Goal: Transaction & Acquisition: Purchase product/service

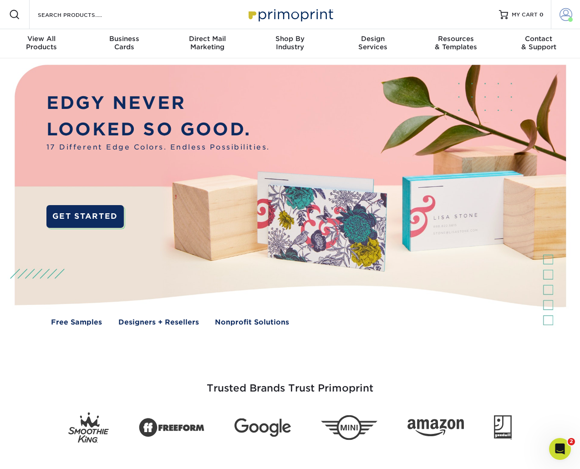
click at [564, 18] on span at bounding box center [566, 14] width 13 height 13
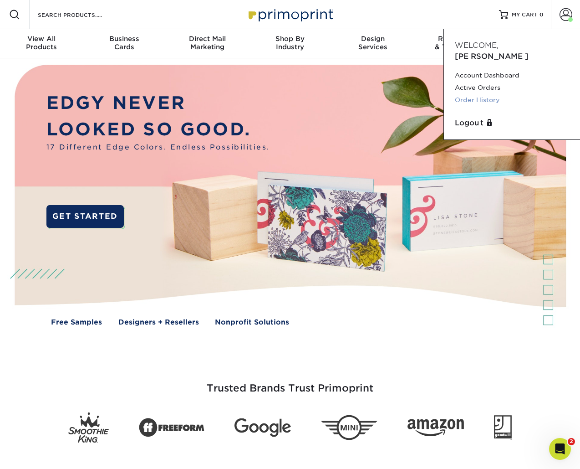
click at [475, 94] on link "Order History" at bounding box center [512, 100] width 114 height 12
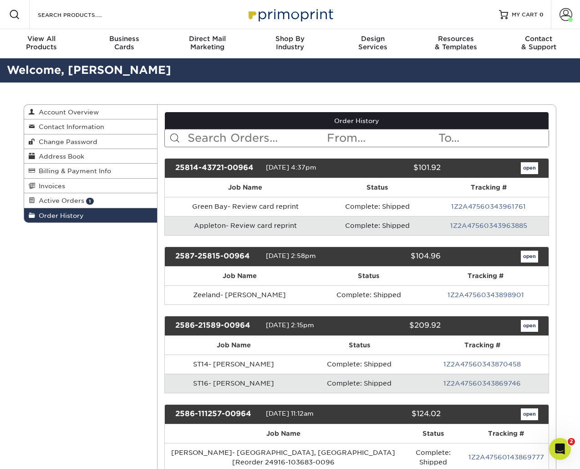
click at [276, 140] on input "text" at bounding box center [257, 137] width 140 height 17
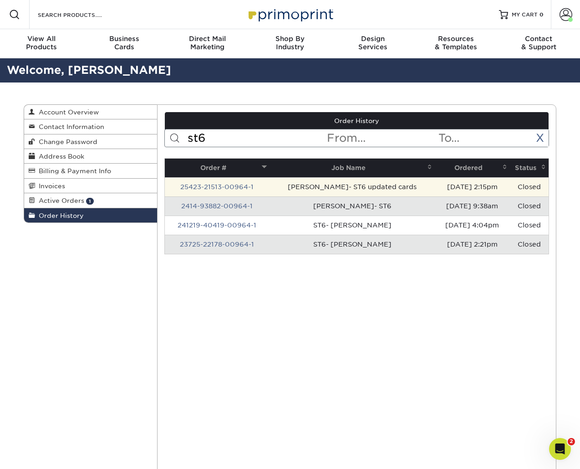
type input "st6"
click at [270, 187] on td "[PERSON_NAME]- ST6 updated cards" at bounding box center [352, 186] width 165 height 19
click at [241, 186] on link "25423-21513-00964-1" at bounding box center [216, 186] width 73 height 7
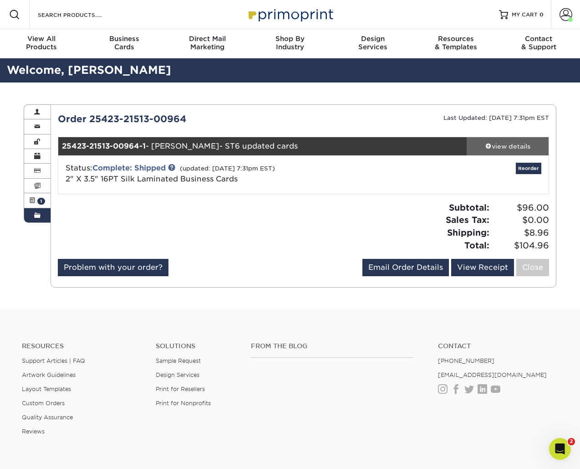
click at [513, 147] on div "view details" at bounding box center [508, 146] width 82 height 9
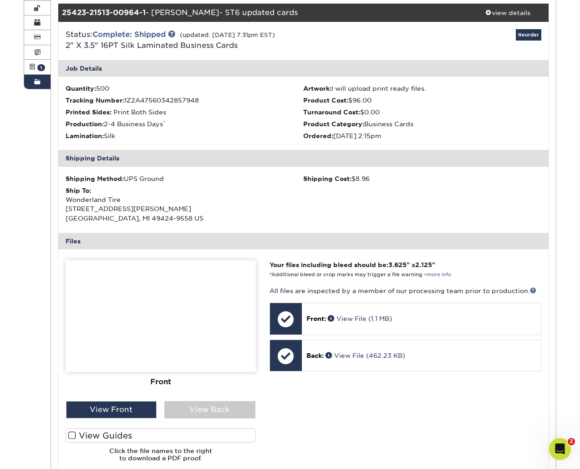
scroll to position [257, 0]
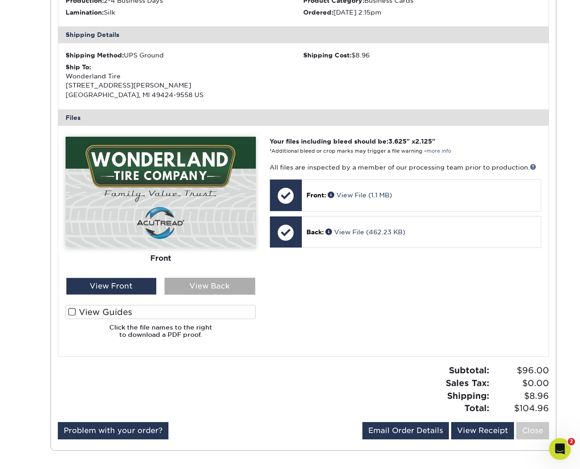
click at [210, 283] on div "View Back" at bounding box center [209, 285] width 91 height 17
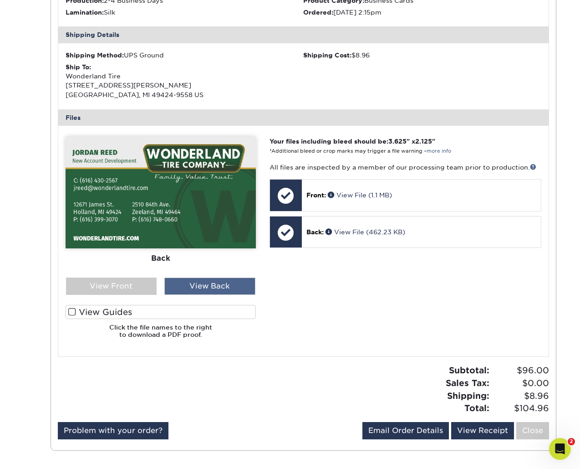
click at [183, 292] on div "View Back" at bounding box center [209, 285] width 91 height 17
click at [126, 288] on div "View Front" at bounding box center [111, 285] width 91 height 17
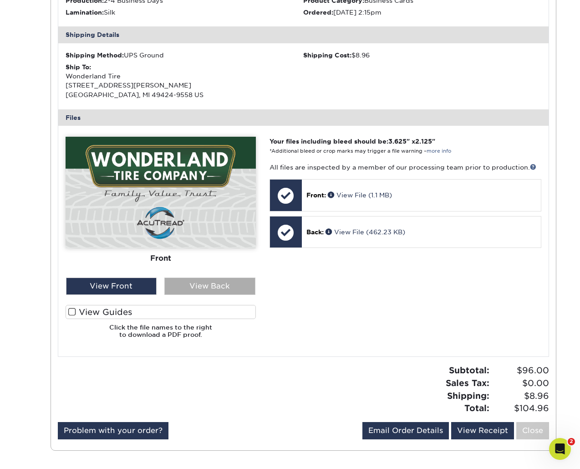
click at [194, 280] on div "View Back" at bounding box center [209, 285] width 91 height 17
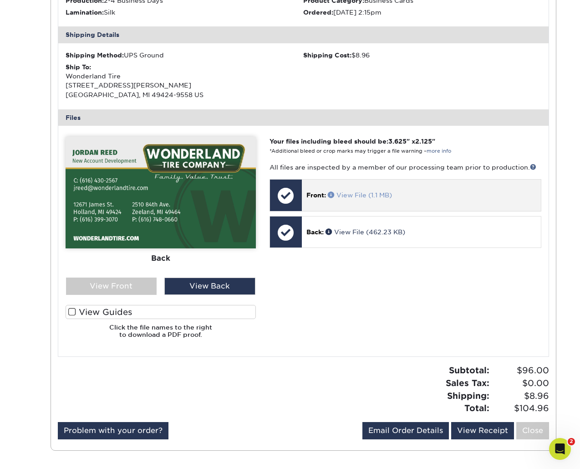
scroll to position [53, 0]
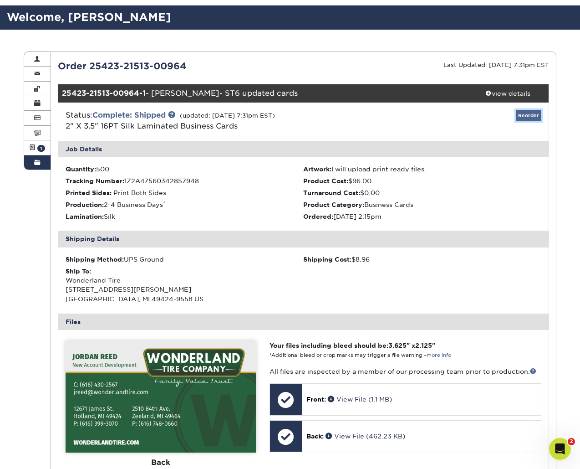
click at [523, 113] on link "Reorder" at bounding box center [529, 115] width 26 height 11
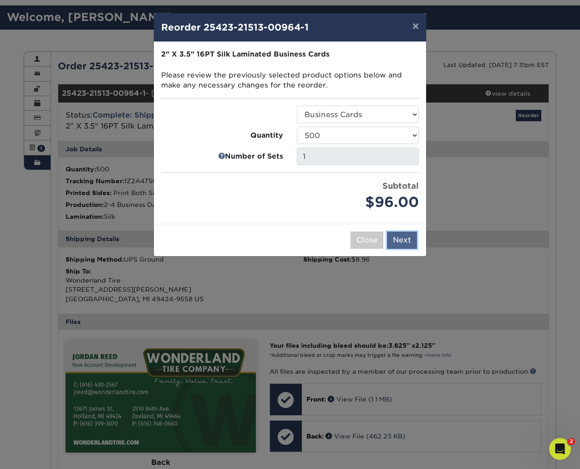
click at [400, 242] on button "Next" at bounding box center [402, 239] width 30 height 17
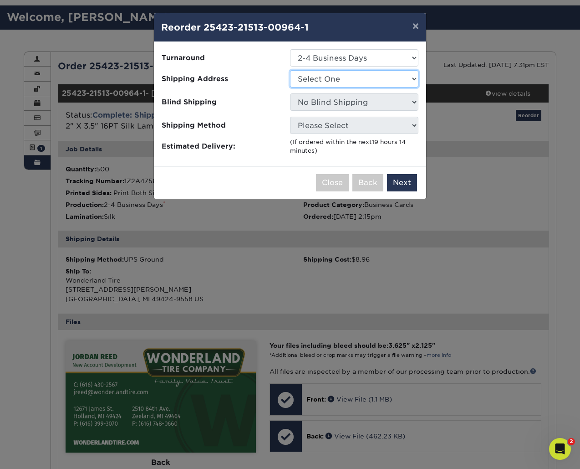
click at [343, 81] on select "Select [GEOGRAPHIC_DATA], [GEOGRAPHIC_DATA] EPS EPS- [GEOGRAPHIC_DATA] [GEOGRAP…" at bounding box center [354, 78] width 128 height 17
select select "217307"
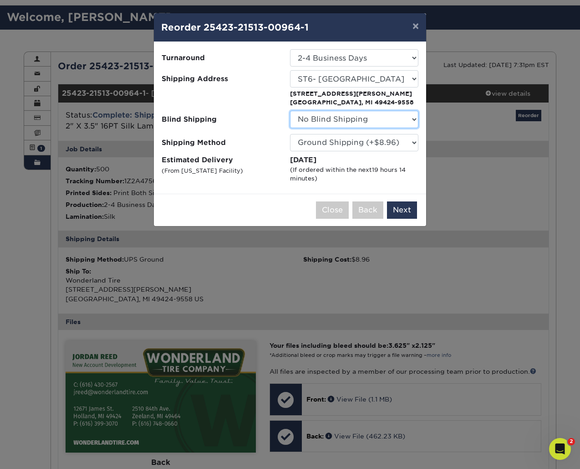
click at [327, 121] on select "No Blind Shipping [GEOGRAPHIC_DATA], [GEOGRAPHIC_DATA] EPS EPS- [GEOGRAPHIC_DAT…" at bounding box center [354, 119] width 128 height 17
select select "263254"
click at [290, 111] on select "No Blind Shipping [GEOGRAPHIC_DATA], [GEOGRAPHIC_DATA] EPS EPS- [GEOGRAPHIC_DAT…" at bounding box center [354, 119] width 128 height 17
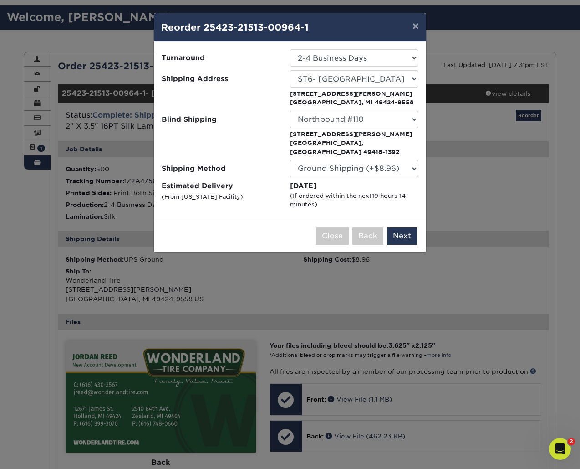
click at [380, 198] on div "(If ordered within the next 19 hours 14 minutes )" at bounding box center [354, 200] width 128 height 18
click at [410, 227] on button "Next" at bounding box center [402, 235] width 30 height 17
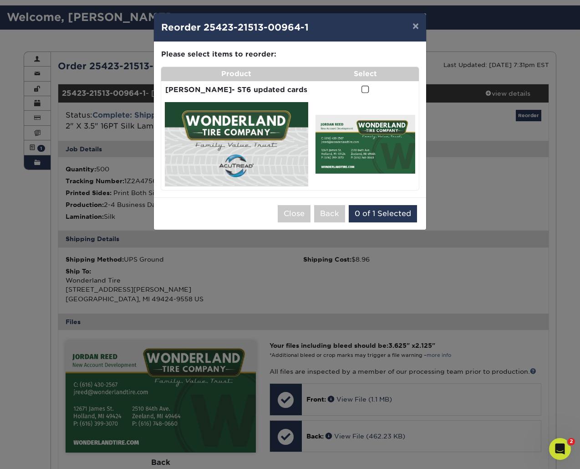
click at [362, 87] on span at bounding box center [366, 89] width 8 height 9
click at [0, 0] on input "checkbox" at bounding box center [0, 0] width 0 height 0
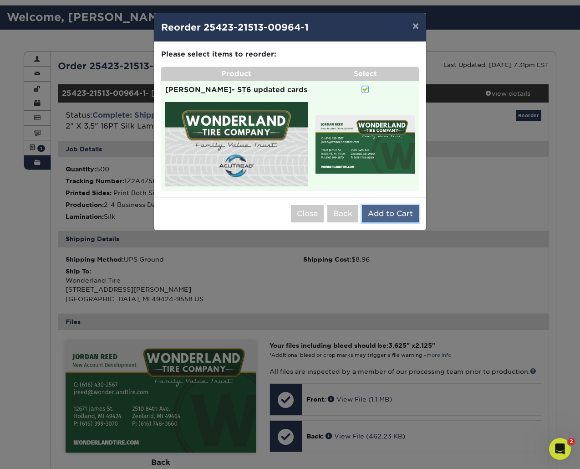
click at [375, 205] on button "Add to Cart" at bounding box center [390, 213] width 57 height 17
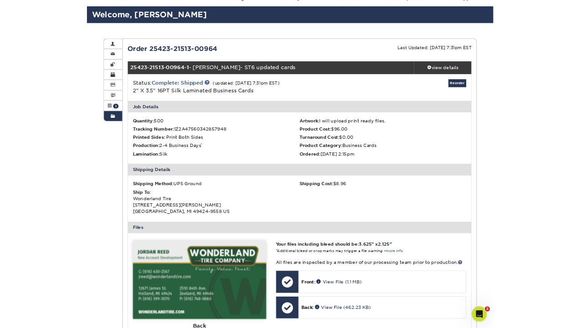
scroll to position [0, 0]
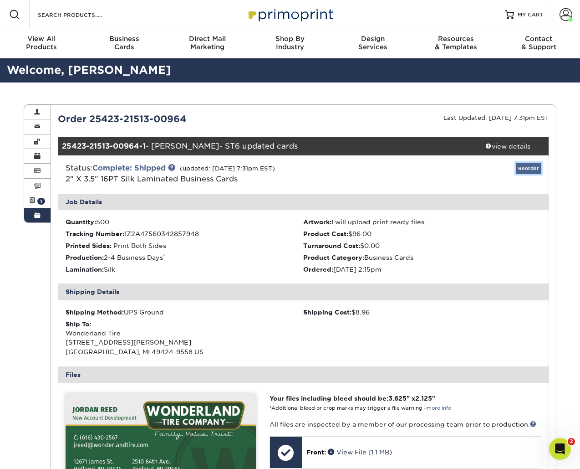
click at [533, 168] on link "Reorder" at bounding box center [529, 168] width 26 height 11
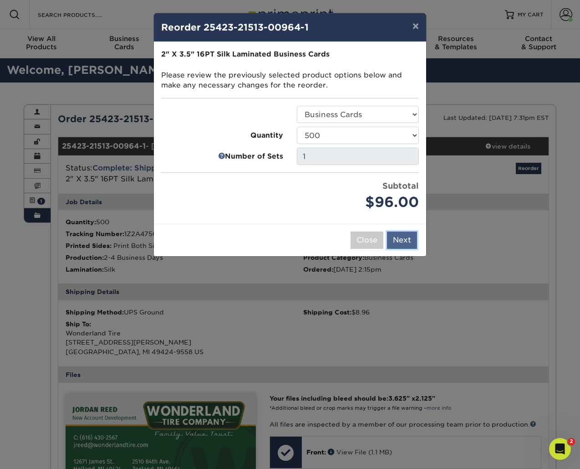
click at [402, 241] on button "Next" at bounding box center [402, 239] width 30 height 17
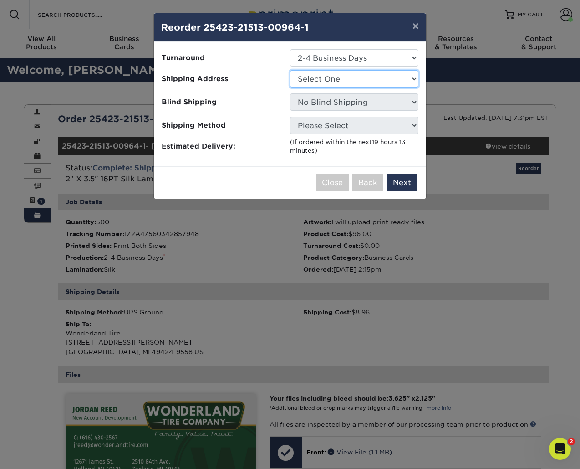
click at [347, 77] on select "Select [GEOGRAPHIC_DATA], [GEOGRAPHIC_DATA] EPS EPS- [GEOGRAPHIC_DATA] [GEOGRAP…" at bounding box center [354, 78] width 128 height 17
select select "217307"
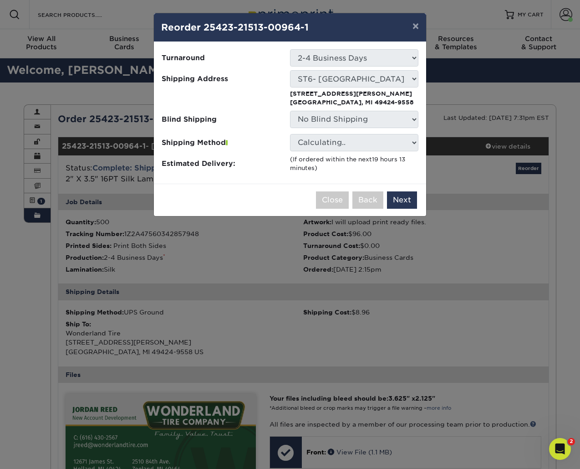
click at [246, 127] on label "Blind Shipping" at bounding box center [226, 119] width 128 height 17
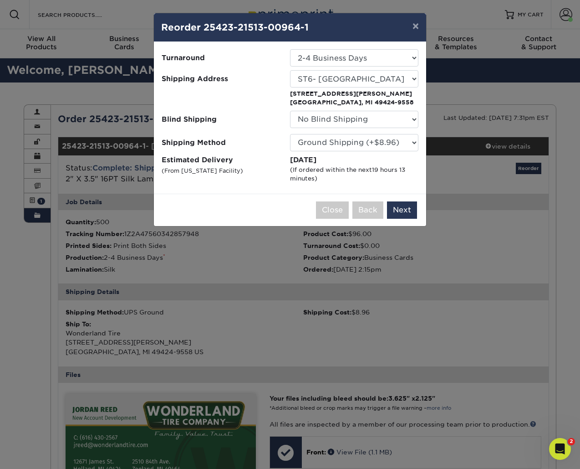
click at [323, 130] on p at bounding box center [354, 130] width 128 height 0
click at [323, 113] on select "No Blind Shipping [GEOGRAPHIC_DATA], [GEOGRAPHIC_DATA] EPS EPS- [GEOGRAPHIC_DAT…" at bounding box center [354, 119] width 128 height 17
select select "217307"
click at [290, 111] on select "No Blind Shipping [GEOGRAPHIC_DATA], [GEOGRAPHIC_DATA] EPS EPS- [GEOGRAPHIC_DAT…" at bounding box center [354, 119] width 128 height 17
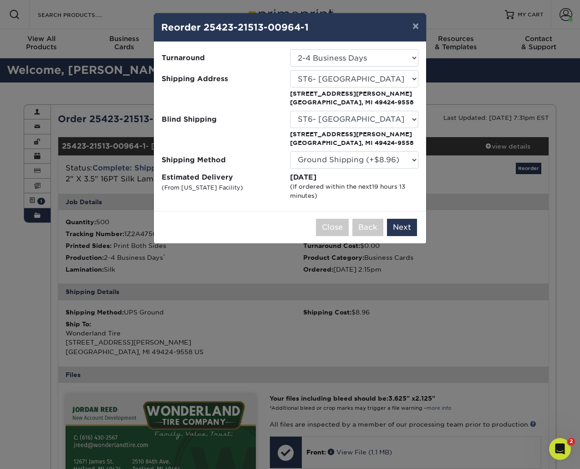
click at [394, 172] on div "[DATE]" at bounding box center [354, 177] width 128 height 10
click at [394, 164] on select "Please Select Ground Shipping (+$8.96) 3 Day Shipping Service (+$15.33) 2 Day A…" at bounding box center [354, 159] width 128 height 17
click at [290, 151] on select "Please Select Ground Shipping (+$8.96) 3 Day Shipping Service (+$15.33) 2 Day A…" at bounding box center [354, 159] width 128 height 17
click at [274, 206] on div "Please select all options to continue. Only quantities that can be shipped to t…" at bounding box center [290, 126] width 272 height 169
click at [361, 205] on div "Please select all options to continue. Only quantities that can be shipped to t…" at bounding box center [290, 126] width 272 height 169
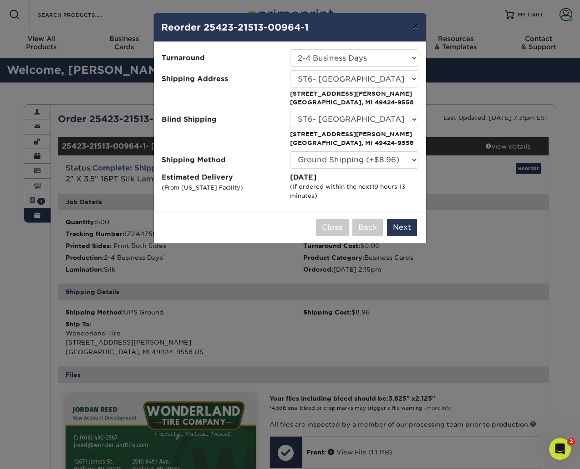
click at [417, 24] on button "×" at bounding box center [415, 26] width 21 height 26
